Goal: Entertainment & Leisure: Consume media (video, audio)

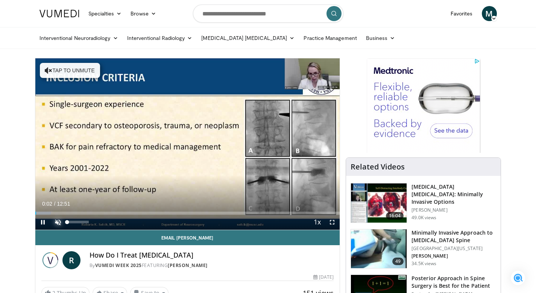
click at [56, 221] on span "Video Player" at bounding box center [57, 221] width 15 height 15
click at [84, 221] on div "Volume Level" at bounding box center [75, 221] width 17 height 3
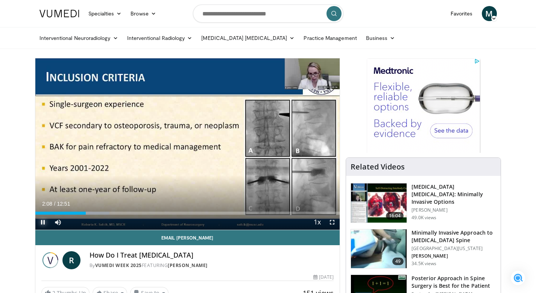
click at [44, 221] on span "Video Player" at bounding box center [42, 221] width 15 height 15
